Goal: Transaction & Acquisition: Purchase product/service

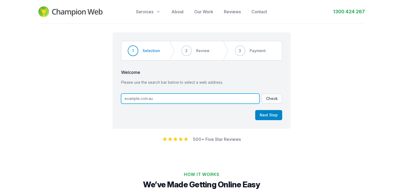
click at [178, 99] on input "text" at bounding box center [190, 98] width 138 height 10
type input "[DOMAIN_NAME]"
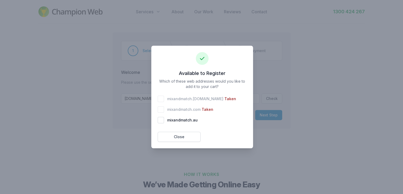
click at [182, 123] on div "mixandmatch . au" at bounding box center [202, 120] width 89 height 11
click at [164, 121] on div "mixandmatch . au" at bounding box center [202, 120] width 89 height 6
checkbox input "true"
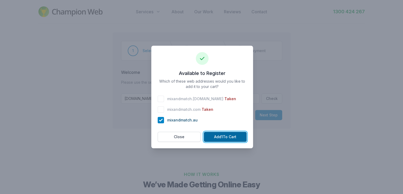
click at [225, 140] on button "Add 1 To Cart" at bounding box center [225, 136] width 43 height 10
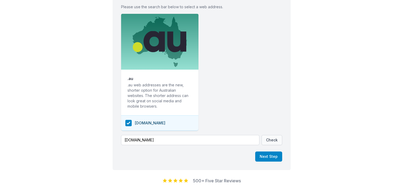
scroll to position [80, 0]
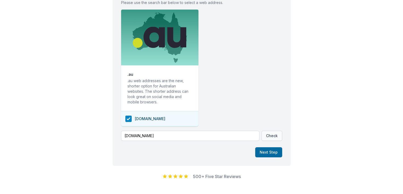
click at [270, 153] on button "Next Step" at bounding box center [268, 152] width 27 height 10
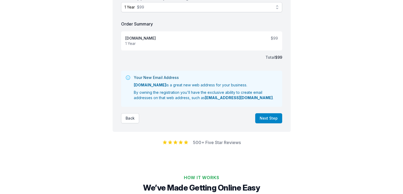
scroll to position [24, 0]
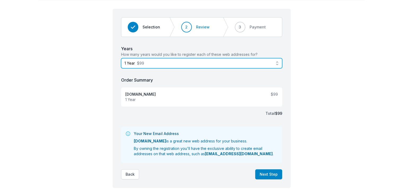
click at [277, 63] on button "1 Year $99" at bounding box center [201, 63] width 161 height 10
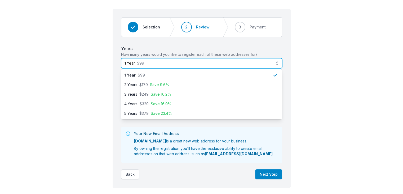
click at [277, 63] on button "1 Year $99" at bounding box center [201, 63] width 161 height 10
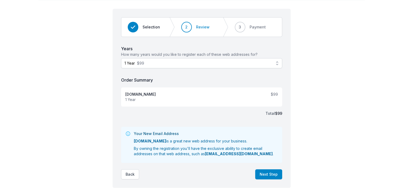
click at [66, 67] on div "Step 2 of 3 Step 1 Step 2 Step 3 Selection 2 Review 3 Payment Years How many ye…" at bounding box center [201, 95] width 403 height 191
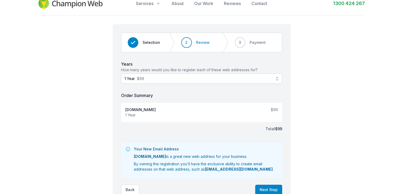
scroll to position [0, 0]
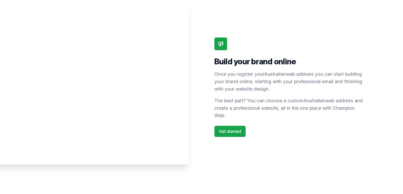
scroll to position [97, 0]
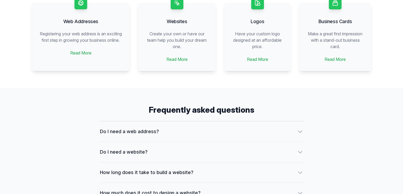
scroll to position [636, 0]
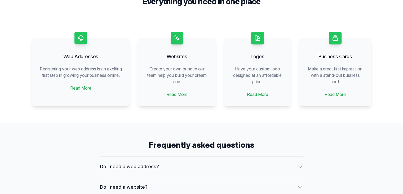
click at [88, 58] on h3 "Web Addresses" at bounding box center [80, 56] width 85 height 7
click at [84, 91] on link "Read More" at bounding box center [80, 88] width 21 height 6
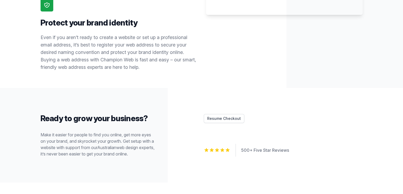
scroll to position [653, 0]
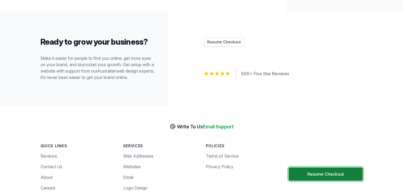
click at [322, 180] on button "Resume Checkout" at bounding box center [326, 173] width 74 height 13
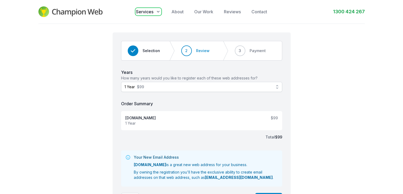
click at [147, 13] on span "Services" at bounding box center [144, 11] width 17 height 6
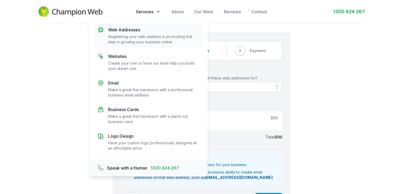
click at [140, 29] on p "Web Addresses" at bounding box center [153, 30] width 91 height 6
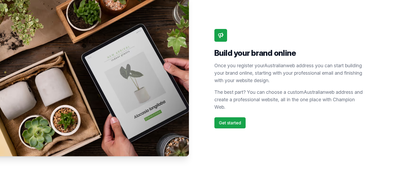
scroll to position [186, 0]
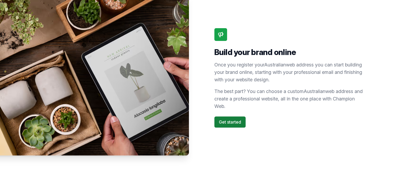
click at [237, 124] on link "Get started" at bounding box center [229, 121] width 31 height 11
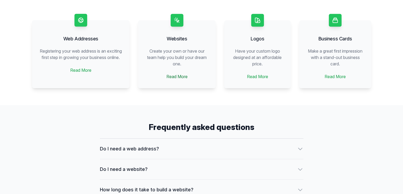
scroll to position [689, 0]
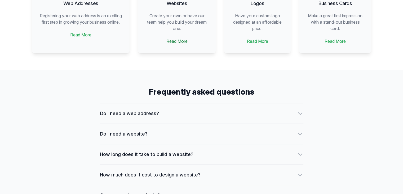
click at [180, 43] on link "Read More" at bounding box center [176, 41] width 21 height 6
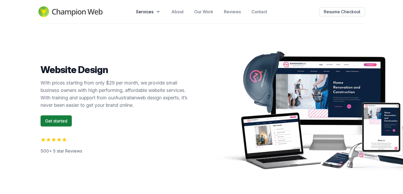
click at [51, 123] on link "Get started" at bounding box center [56, 120] width 31 height 11
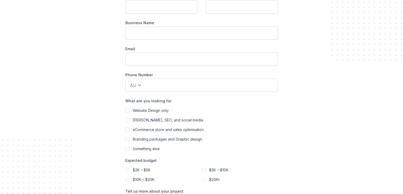
scroll to position [1121, 0]
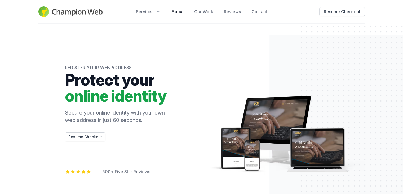
click at [179, 12] on link "About" at bounding box center [178, 11] width 12 height 6
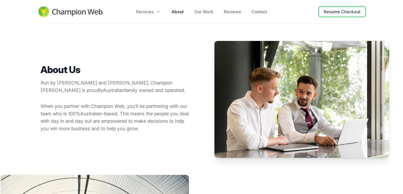
click at [335, 14] on button "Resume Checkout" at bounding box center [342, 11] width 46 height 9
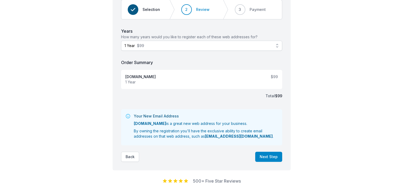
scroll to position [53, 0]
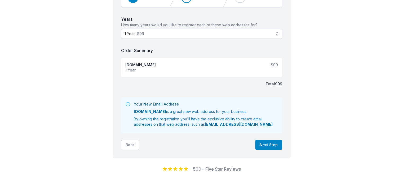
click at [125, 146] on button "Back" at bounding box center [130, 144] width 18 height 10
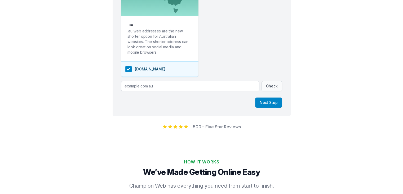
scroll to position [130, 0]
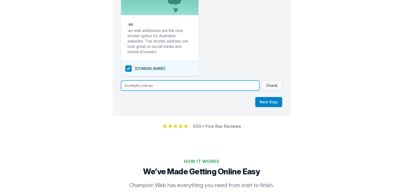
click at [147, 83] on input "text" at bounding box center [190, 85] width 138 height 10
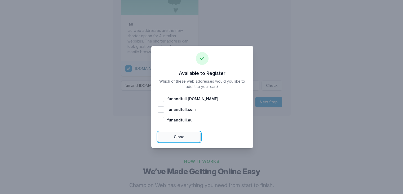
click at [175, 136] on button "Close" at bounding box center [179, 136] width 43 height 10
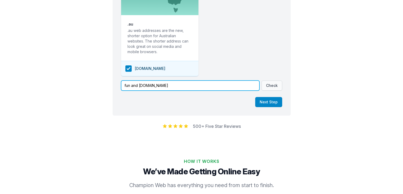
drag, startPoint x: 144, startPoint y: 84, endPoint x: 115, endPoint y: 86, distance: 28.4
click at [115, 86] on div "Step 1 of 3 Step 1 Step 2 Step 3 1 Selection 2 Review 3 Payment Welcome Please …" at bounding box center [202, 9] width 178 height 213
paste input "Little & Wise"
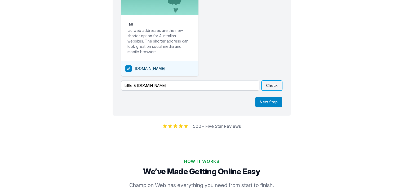
click at [276, 85] on button "Check" at bounding box center [272, 85] width 21 height 10
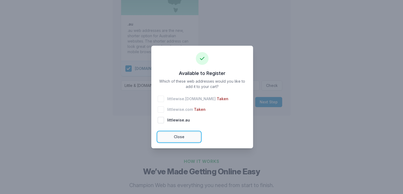
click at [176, 135] on button "Close" at bounding box center [179, 136] width 43 height 10
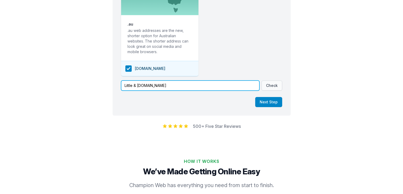
drag, startPoint x: 137, startPoint y: 85, endPoint x: 133, endPoint y: 85, distance: 4.8
click at [133, 85] on input "Little & [DOMAIN_NAME]" at bounding box center [190, 85] width 138 height 10
type input "[DOMAIN_NAME]"
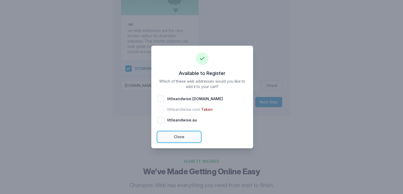
click at [176, 137] on button "Close" at bounding box center [179, 136] width 43 height 10
